Goal: Information Seeking & Learning: Find specific fact

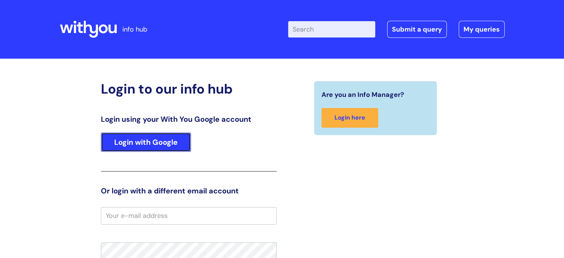
click at [157, 136] on link "Login with Google" at bounding box center [146, 141] width 90 height 19
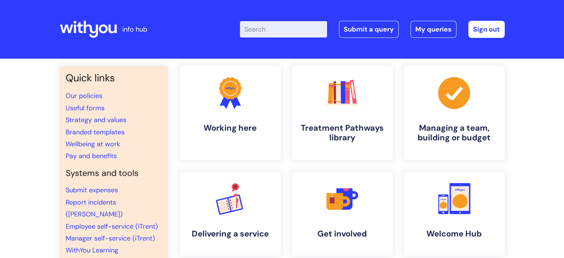
click at [277, 30] on input "Enter your search term here..." at bounding box center [283, 29] width 87 height 16
type input "pay bands"
click button "Search" at bounding box center [0, 0] width 0 height 0
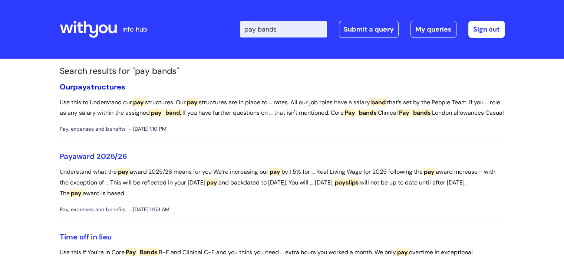
click at [103, 84] on link "Our pay structures" at bounding box center [93, 87] width 66 height 10
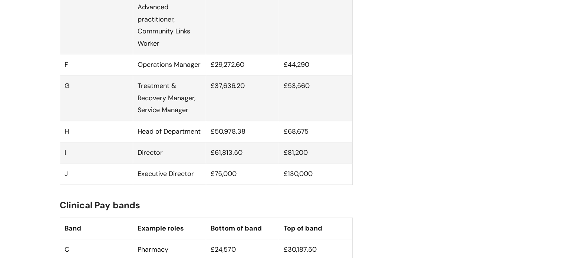
scroll to position [696, 0]
drag, startPoint x: 217, startPoint y: 140, endPoint x: 314, endPoint y: 139, distance: 96.4
click at [314, 139] on tr "H Head of Department £50,978.38 £68,675" at bounding box center [206, 130] width 292 height 21
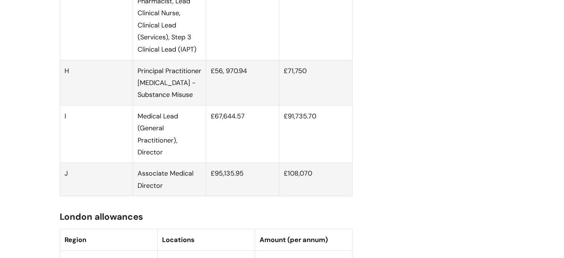
scroll to position [1368, 0]
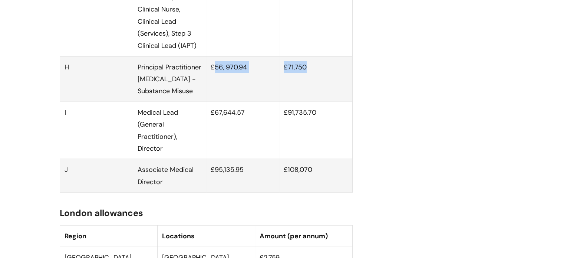
drag, startPoint x: 213, startPoint y: 80, endPoint x: 341, endPoint y: 95, distance: 128.8
click at [341, 95] on tr "H Principal Practitioner Psychologist - Substance Misuse £56, 970.94 £71,750" at bounding box center [206, 78] width 292 height 45
click at [341, 95] on td "£71,750" at bounding box center [315, 78] width 73 height 45
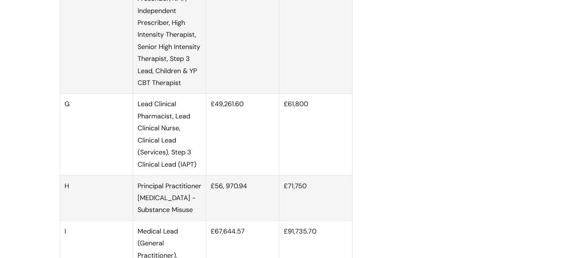
scroll to position [1250, 0]
click at [176, 161] on td "Lead Clinical Pharmacist, Lead Clinical Nurse, Clinical Lead (Services), Step 3…" at bounding box center [169, 133] width 73 height 81
drag, startPoint x: 176, startPoint y: 161, endPoint x: 193, endPoint y: 172, distance: 20.9
click at [193, 172] on td "Lead Clinical Pharmacist, Lead Clinical Nurse, Clinical Lead (Services), Step 3…" at bounding box center [169, 133] width 73 height 81
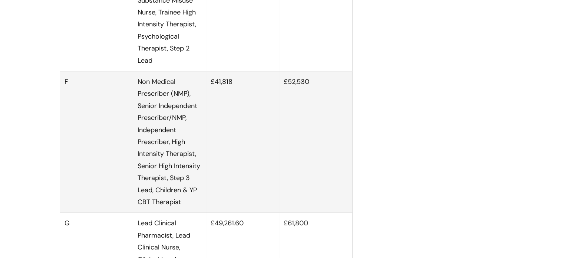
scroll to position [1131, 0]
click at [158, 169] on td "Non Medical Prescriber (NMP), Senior Independent Prescriber/NMP, Independent Pr…" at bounding box center [169, 141] width 73 height 141
drag, startPoint x: 158, startPoint y: 169, endPoint x: 171, endPoint y: 192, distance: 26.5
click at [171, 192] on td "Non Medical Prescriber (NMP), Senior Independent Prescriber/NMP, Independent Pr…" at bounding box center [169, 141] width 73 height 141
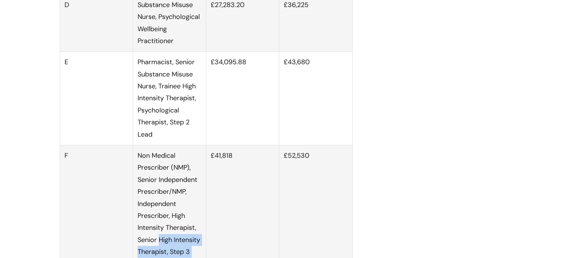
scroll to position [1056, 0]
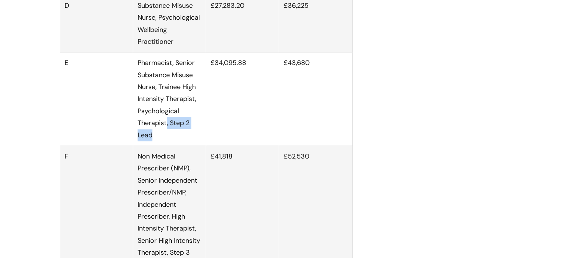
drag, startPoint x: 167, startPoint y: 130, endPoint x: 168, endPoint y: 140, distance: 10.8
click at [168, 140] on td "Pharmacist, Senior Substance Misuse Nurse, Trainee High Intensity Therapist, Ps…" at bounding box center [169, 98] width 73 height 93
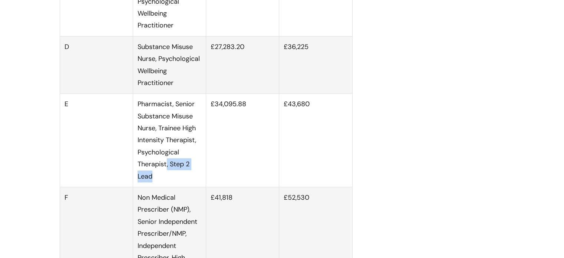
scroll to position [1015, 0]
click at [216, 130] on td "£34,095.88" at bounding box center [242, 140] width 73 height 93
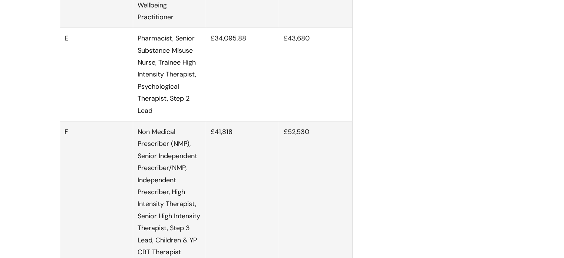
scroll to position [1080, 0]
